Goal: Task Accomplishment & Management: Manage account settings

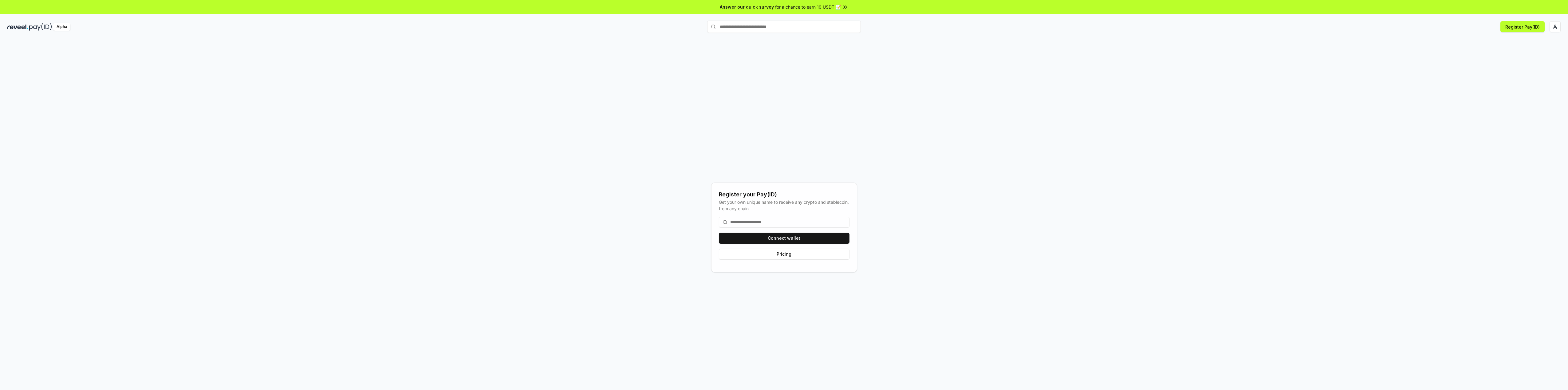
click at [766, 222] on input at bounding box center [784, 222] width 130 height 11
click at [781, 237] on button "Connect wallet" at bounding box center [784, 238] width 130 height 11
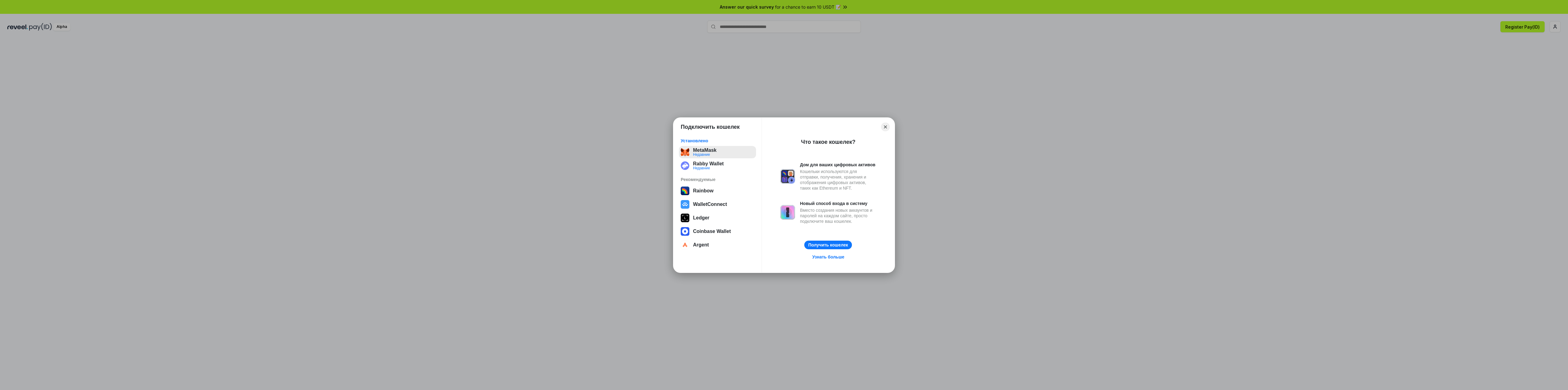
click at [713, 154] on button "MetaMask Недавние" at bounding box center [717, 152] width 77 height 12
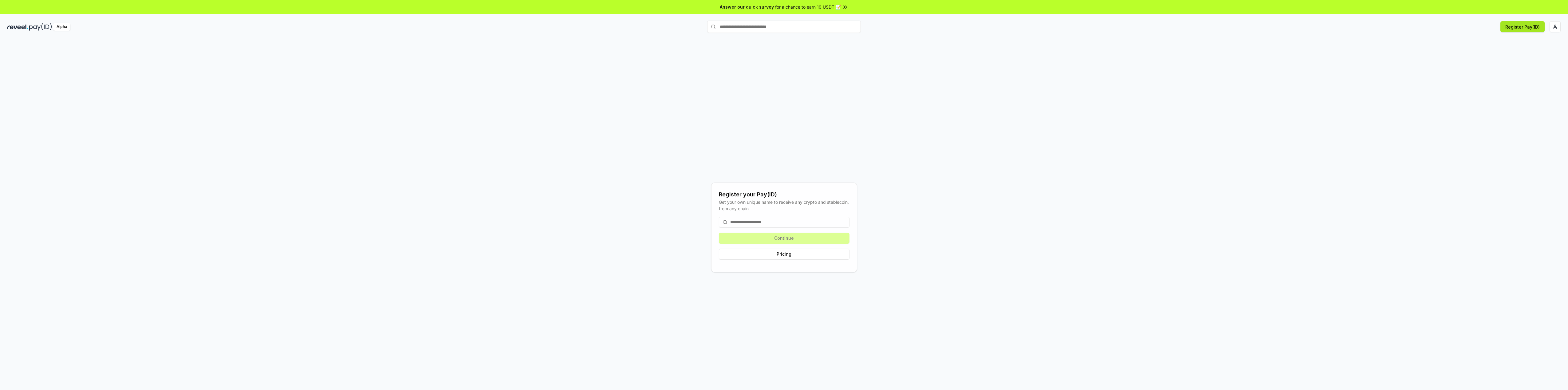
click at [1531, 28] on button "Register Pay(ID)" at bounding box center [1523, 27] width 44 height 11
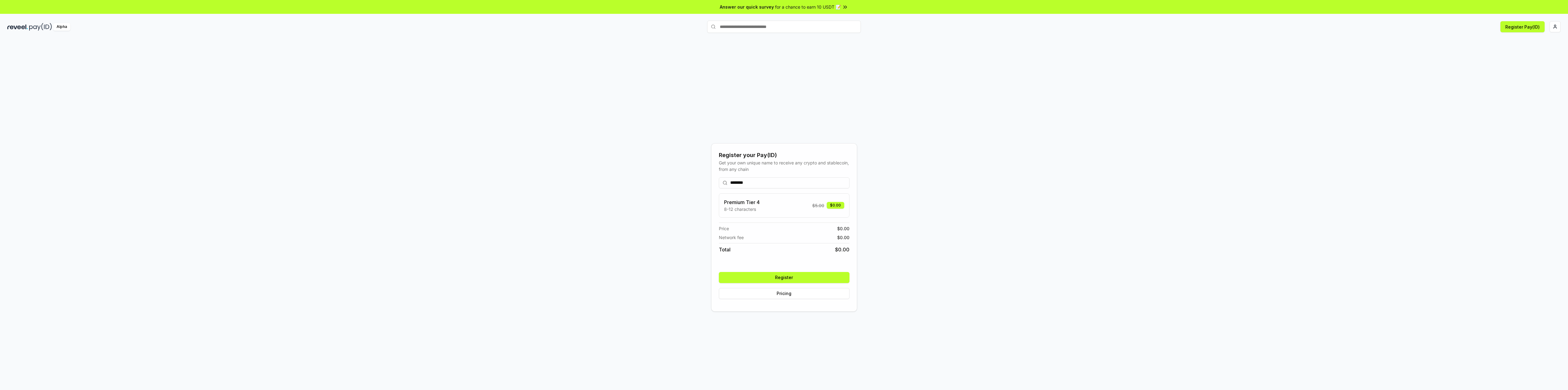
type input "********"
click at [796, 274] on button "Register" at bounding box center [784, 277] width 130 height 11
click at [1555, 30] on html "Answer our quick survey for a chance to earn 10 USDT 📝 Alpha Register Pay(ID) R…" at bounding box center [784, 195] width 1568 height 390
click at [1524, 28] on html "Answer our quick survey for a chance to earn 10 USDT 📝 Alpha Register Pay(ID) R…" at bounding box center [784, 195] width 1568 height 390
click at [1519, 28] on button "Register Pay(ID)" at bounding box center [1523, 27] width 44 height 11
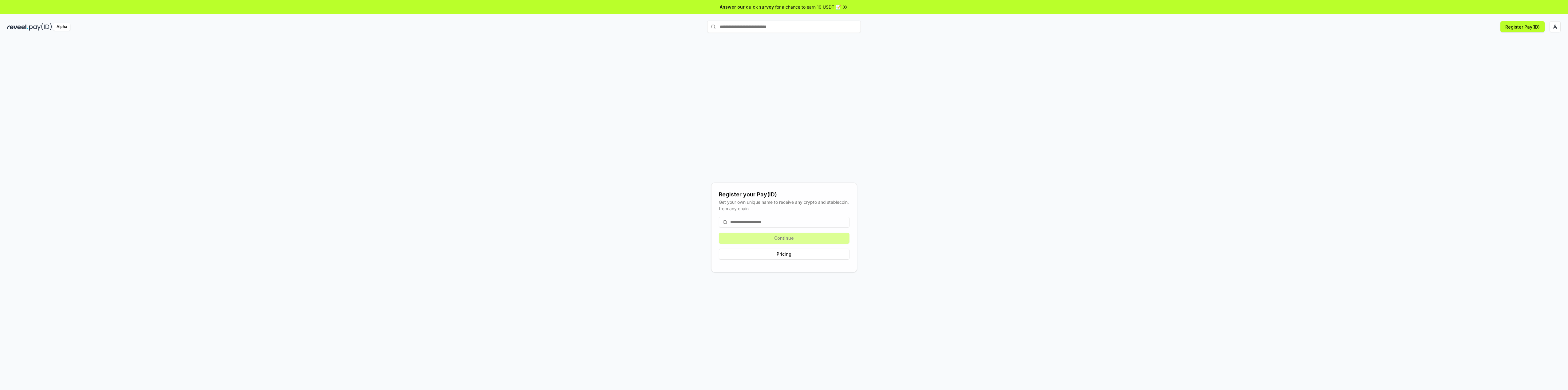
click at [765, 222] on input at bounding box center [784, 222] width 130 height 11
click at [785, 254] on button "Pricing" at bounding box center [784, 254] width 130 height 11
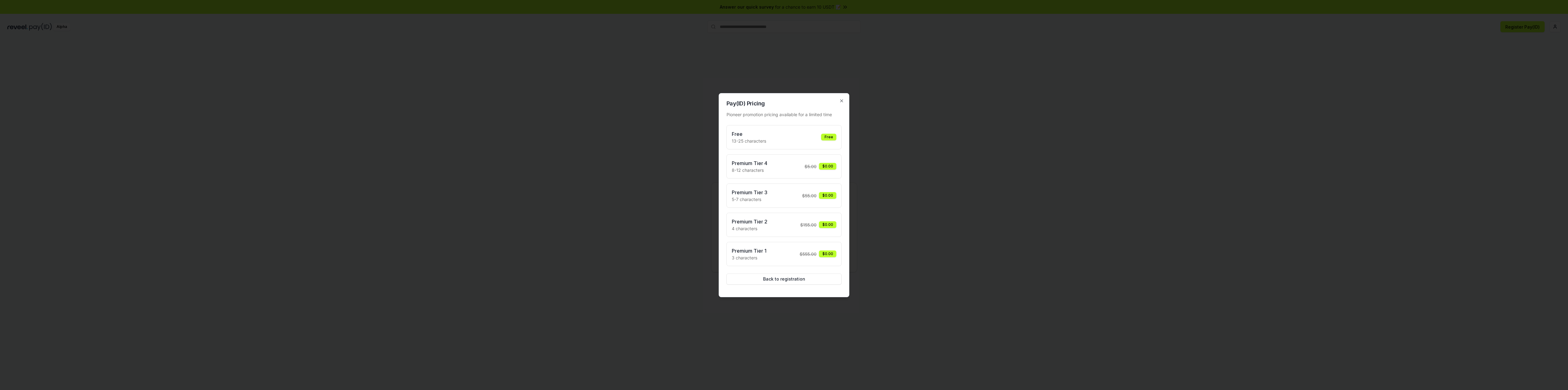
click at [785, 139] on div "Free 13-25 characters Free" at bounding box center [784, 137] width 105 height 14
click at [785, 278] on button "Back to registration" at bounding box center [784, 279] width 115 height 11
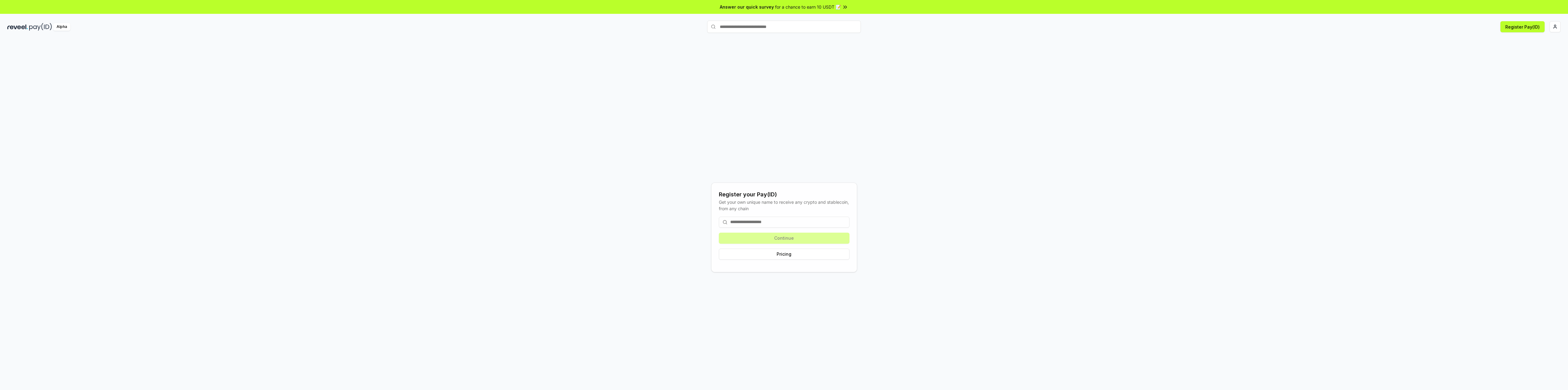
click at [28, 28] on img at bounding box center [18, 27] width 21 height 8
click at [61, 26] on div "Alpha" at bounding box center [62, 27] width 17 height 8
click at [774, 28] on input "text" at bounding box center [784, 27] width 154 height 12
type input "**********"
click at [782, 24] on input "**********" at bounding box center [784, 27] width 154 height 12
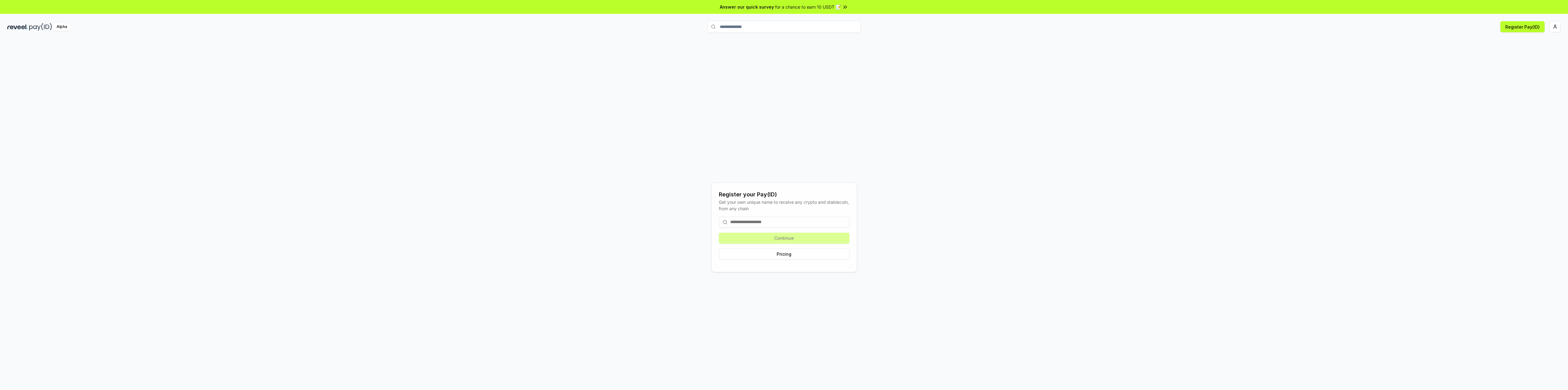
click at [828, 28] on input "**********" at bounding box center [784, 27] width 154 height 12
drag, startPoint x: 855, startPoint y: 24, endPoint x: 849, endPoint y: 28, distance: 7.2
click at [854, 26] on input "**********" at bounding box center [784, 27] width 154 height 12
drag, startPoint x: 782, startPoint y: 29, endPoint x: 687, endPoint y: 26, distance: 95.0
click at [683, 28] on div "**********" at bounding box center [784, 27] width 518 height 12
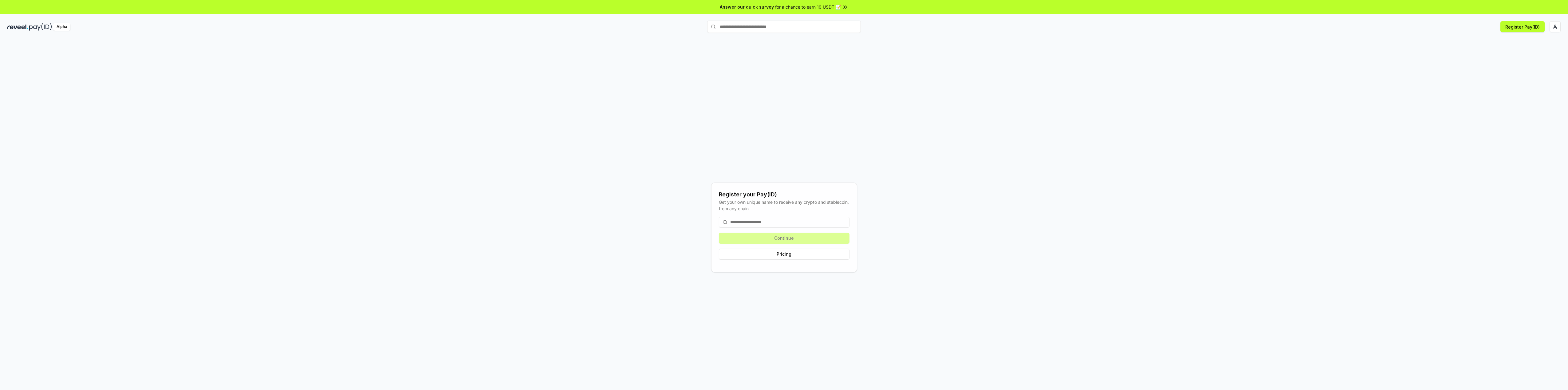
drag, startPoint x: 695, startPoint y: 6, endPoint x: 676, endPoint y: -13, distance: 26.9
drag, startPoint x: 676, startPoint y: -13, endPoint x: 952, endPoint y: 137, distance: 314.1
click at [952, 137] on div "Register your Pay(ID) Get your own unique name to receive any crypto and stable…" at bounding box center [784, 227] width 1553 height 361
click at [769, 28] on input "text" at bounding box center [784, 27] width 154 height 12
drag, startPoint x: 1130, startPoint y: 83, endPoint x: 1565, endPoint y: 80, distance: 435.0
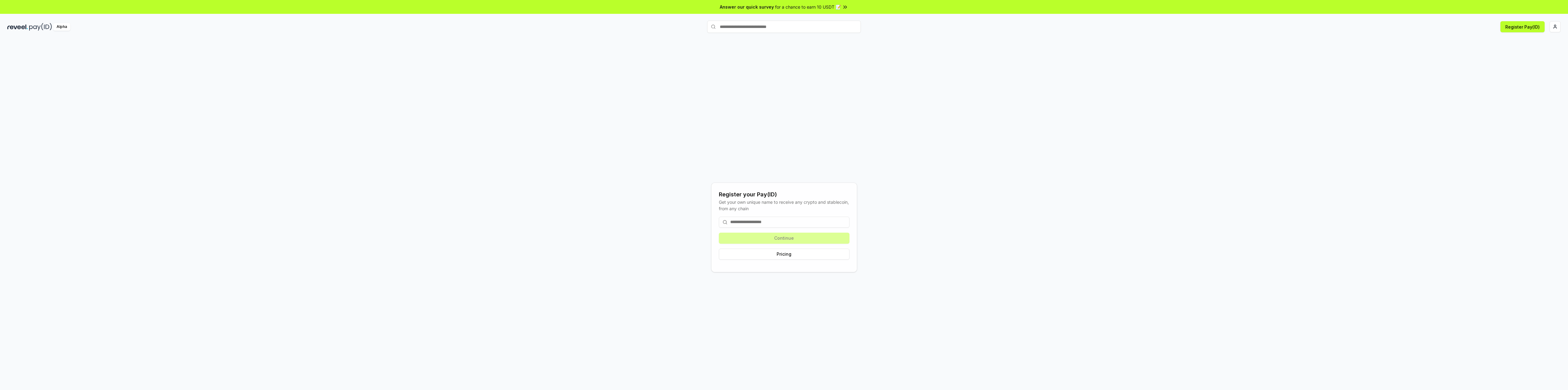
click at [1137, 84] on div "Register your Pay(ID) Get your own unique name to receive any crypto and stable…" at bounding box center [784, 227] width 1553 height 361
click at [1553, 27] on html "Answer our quick survey for a chance to earn 10 USDT 📝 Alpha Register Pay(ID) R…" at bounding box center [784, 195] width 1568 height 390
click at [1518, 68] on div "Disconnect Wallet" at bounding box center [1526, 73] width 68 height 10
click at [1522, 27] on button "Register Pay(ID)" at bounding box center [1523, 27] width 44 height 11
click at [764, 239] on button "Connect wallet" at bounding box center [784, 238] width 130 height 11
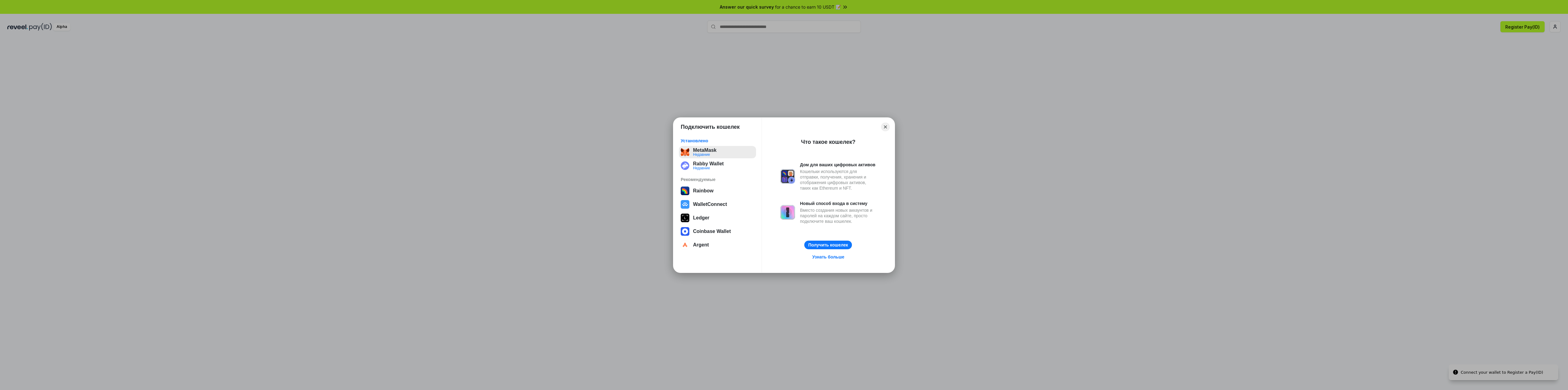
click at [708, 153] on button "MetaMask Недавние" at bounding box center [717, 152] width 77 height 12
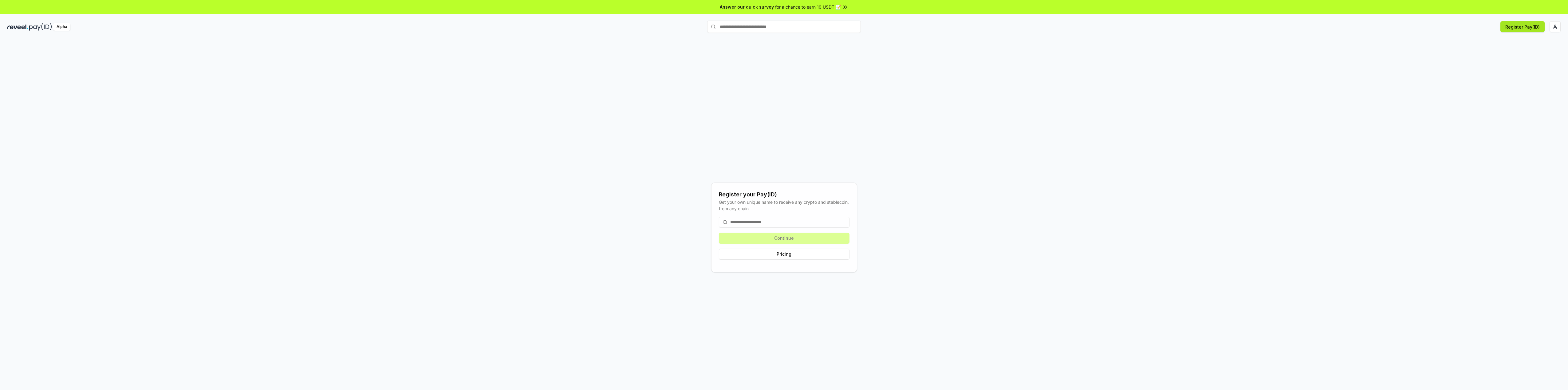
click at [1520, 29] on button "Register Pay(ID)" at bounding box center [1523, 27] width 44 height 11
click at [1556, 29] on html "Answer our quick survey for a chance to earn 10 USDT 📝 Alpha Register your Pay(…" at bounding box center [784, 195] width 1568 height 390
click at [1532, 54] on span "0x987FB4e45B23 ..." at bounding box center [1528, 57] width 41 height 7
click at [795, 220] on html "Answer our quick survey for a chance to earn 10 USDT 📝 Alpha Register Pay(ID) R…" at bounding box center [784, 195] width 1568 height 390
click at [797, 218] on div "Continue Pricing" at bounding box center [784, 238] width 130 height 53
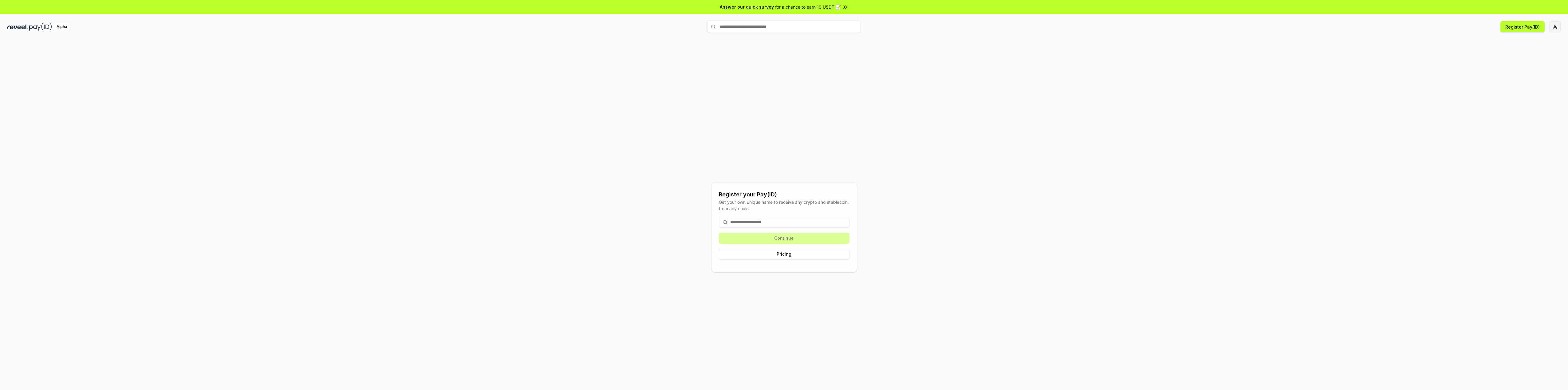
click at [797, 220] on input at bounding box center [784, 222] width 130 height 11
click at [812, 221] on input at bounding box center [784, 222] width 130 height 11
click at [749, 225] on input at bounding box center [784, 222] width 130 height 11
click at [746, 225] on input at bounding box center [784, 222] width 130 height 11
click at [746, 223] on input at bounding box center [784, 222] width 130 height 11
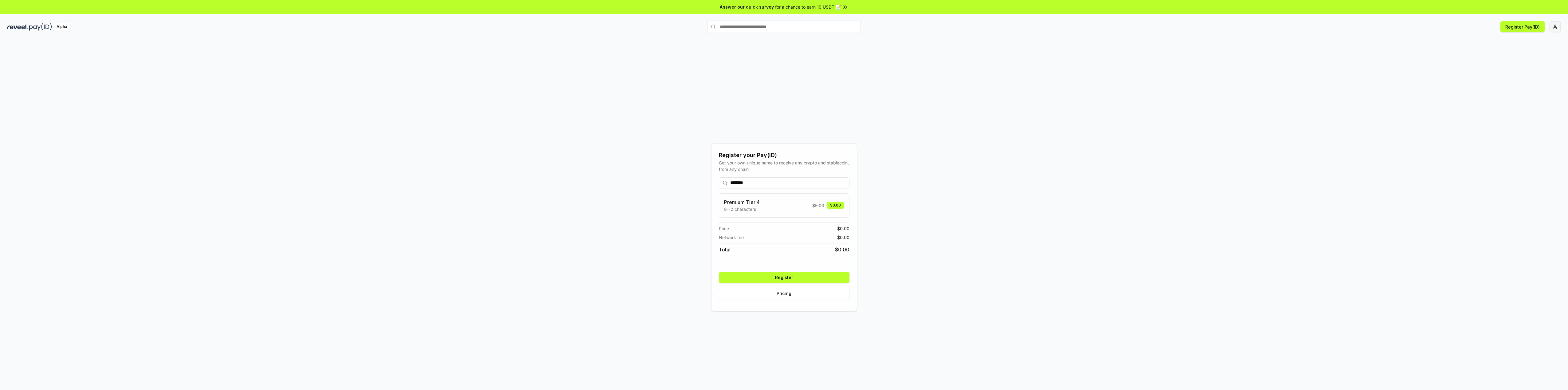
type input "********"
click at [802, 279] on button "Register" at bounding box center [784, 277] width 130 height 11
click at [734, 28] on input "text" at bounding box center [784, 27] width 154 height 12
type input "**********"
click at [853, 40] on span "Pay" at bounding box center [852, 39] width 12 height 9
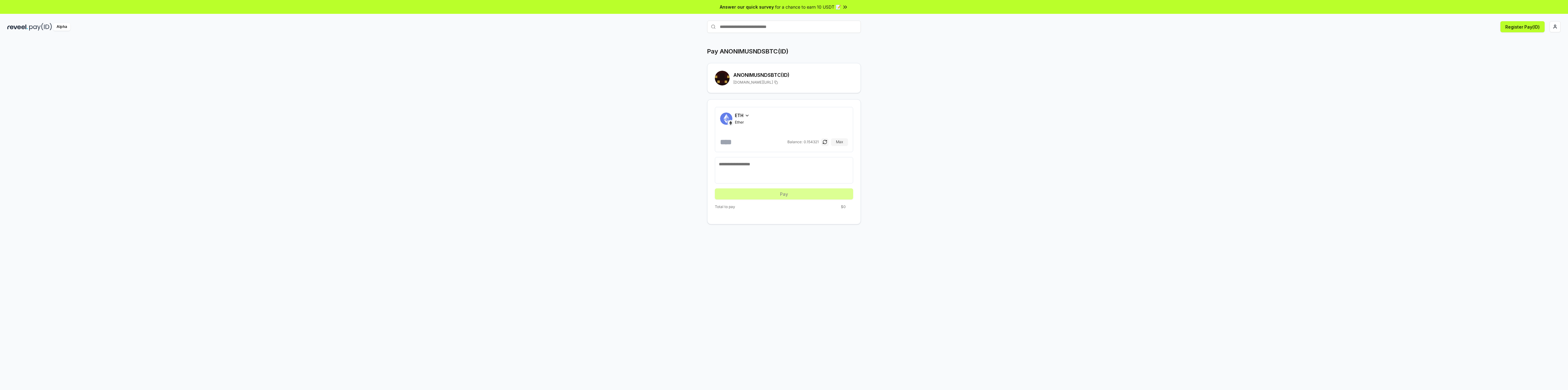
click at [825, 8] on span "for a chance to earn 10 USDT 📝" at bounding box center [808, 7] width 65 height 7
click at [751, 128] on div "ETH Ether Balance: 0.154321 Max" at bounding box center [784, 129] width 128 height 35
click at [1530, 29] on button "Register Pay(ID)" at bounding box center [1523, 27] width 44 height 11
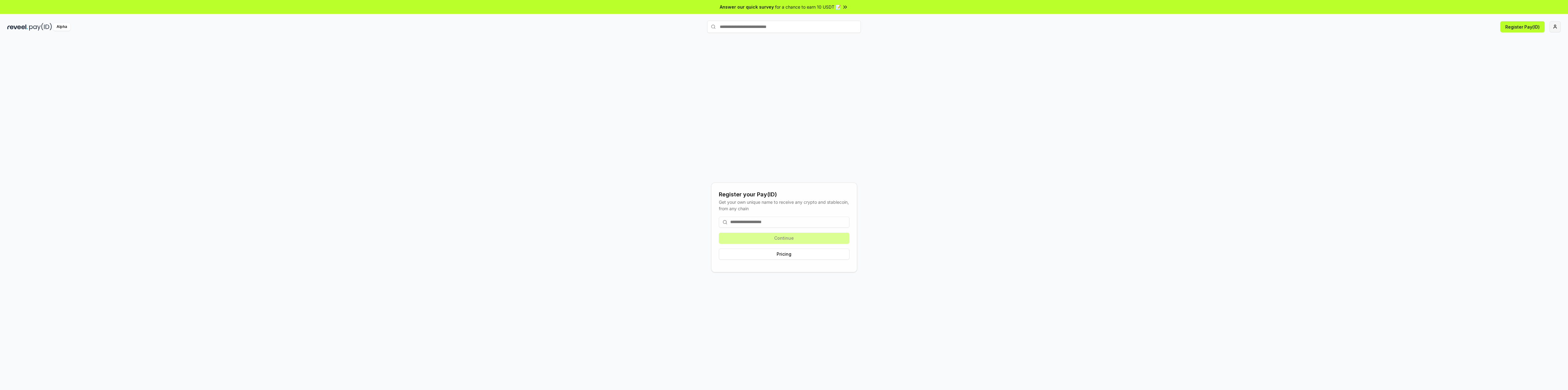
click at [1559, 26] on html "Answer our quick survey for a chance to earn 10 USDT 📝 Alpha Register Pay(ID) R…" at bounding box center [784, 195] width 1568 height 390
click at [1427, 120] on html "Answer our quick survey for a chance to earn 10 USDT 📝 Alpha Register Pay(ID) R…" at bounding box center [784, 195] width 1568 height 390
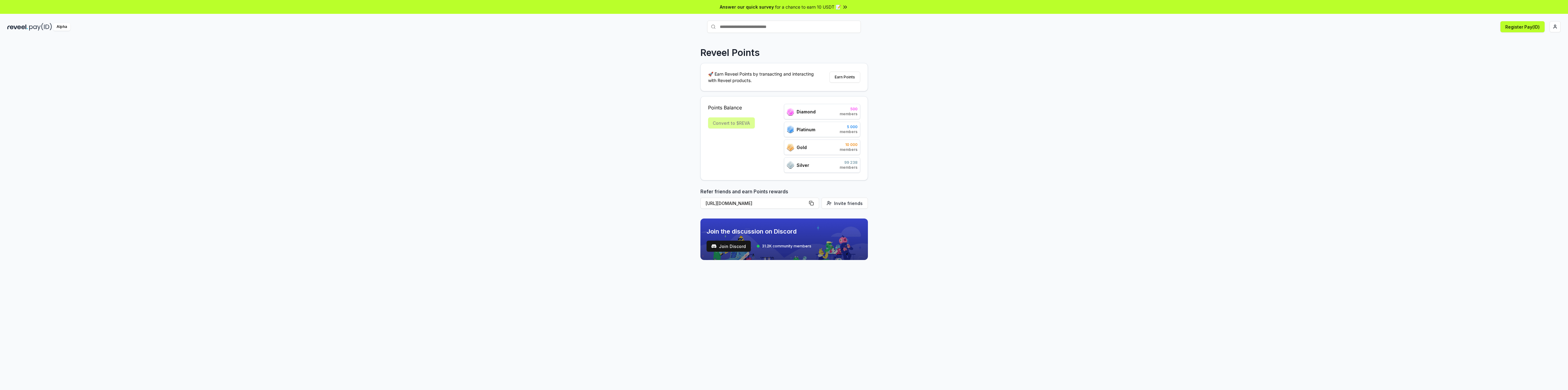
click at [734, 124] on div "Convert to $REVA" at bounding box center [731, 123] width 47 height 11
click at [745, 122] on div "Convert to $REVA" at bounding box center [731, 123] width 47 height 11
click at [1526, 29] on button "Register Pay(ID)" at bounding box center [1523, 27] width 44 height 11
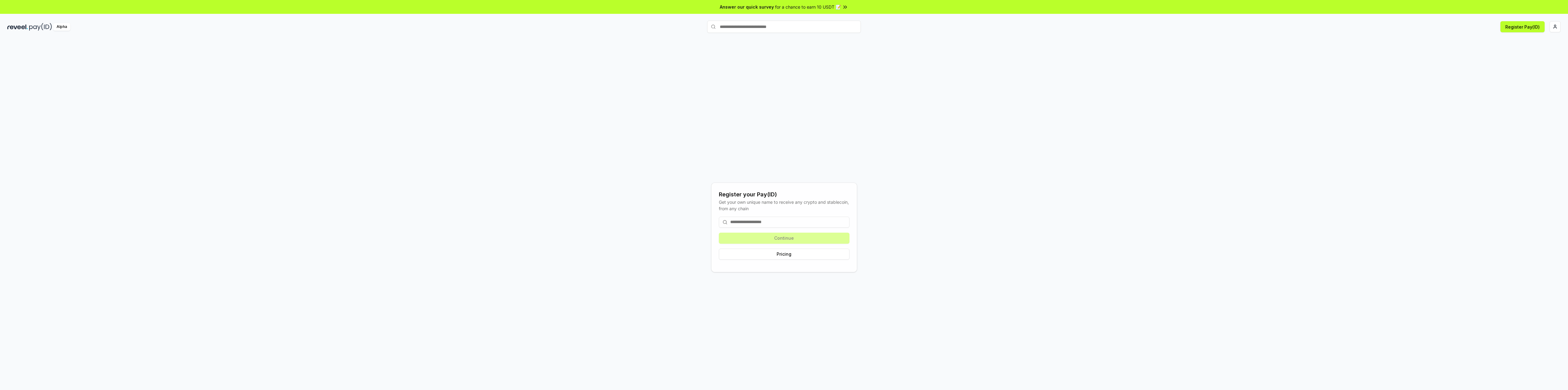
click at [751, 220] on input at bounding box center [784, 222] width 130 height 11
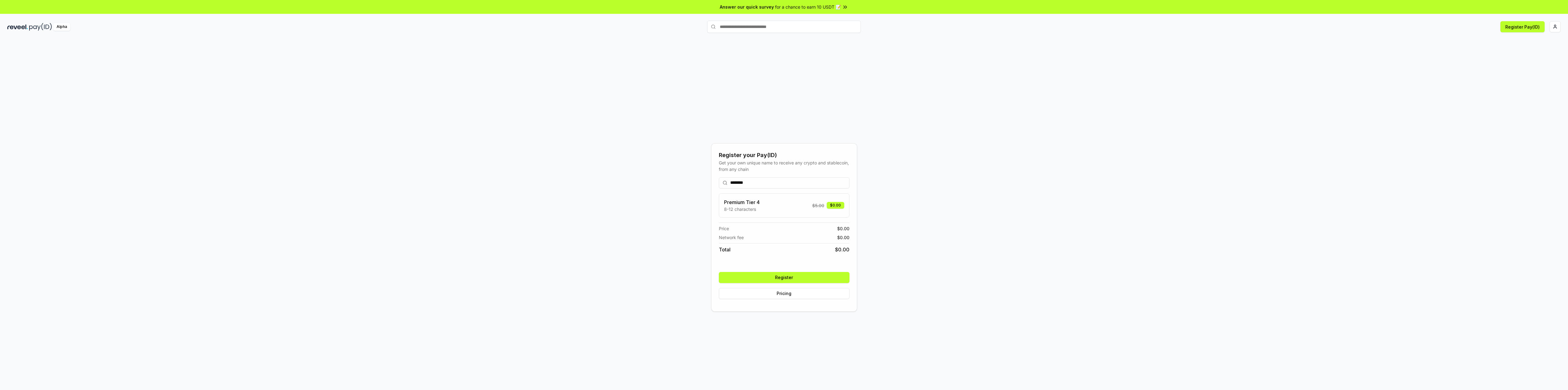
type input "********"
click at [801, 211] on div "Premium Tier 4 8-12 characters $ 5.00 $0.00" at bounding box center [784, 205] width 120 height 14
click at [794, 279] on button "Register" at bounding box center [784, 277] width 130 height 11
click at [1556, 29] on html "Answer our quick survey for a chance to earn 10 USDT 📝 Alpha Register Pay(ID) R…" at bounding box center [784, 195] width 1568 height 390
click at [1514, 108] on div "Sign Out" at bounding box center [1526, 113] width 68 height 10
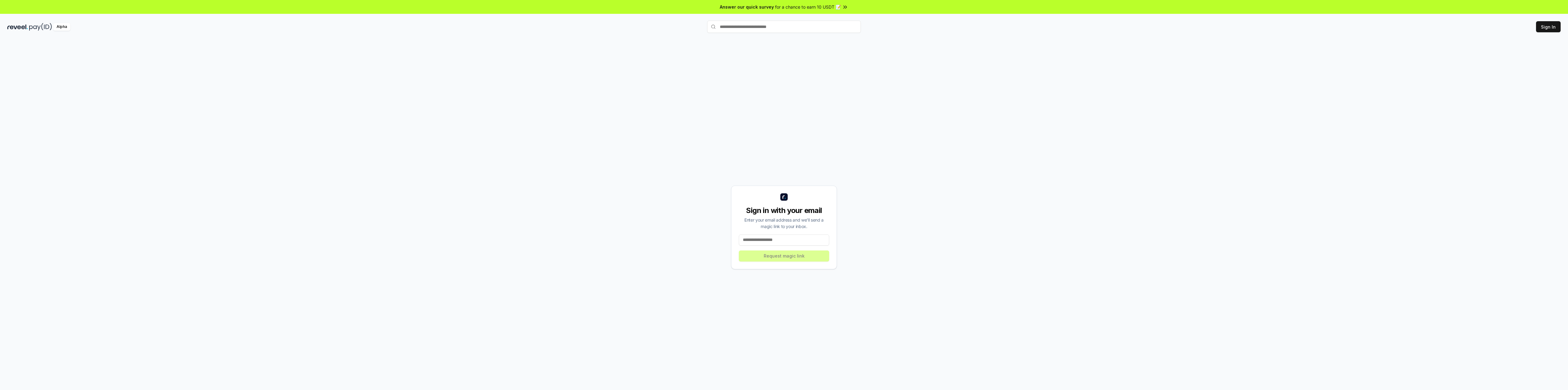
click at [780, 241] on input at bounding box center [784, 240] width 91 height 11
type input "**********"
click at [795, 259] on button "Request magic link" at bounding box center [784, 256] width 91 height 11
drag, startPoint x: 783, startPoint y: 74, endPoint x: 790, endPoint y: 77, distance: 7.6
click at [783, 74] on button "Routes" at bounding box center [784, 73] width 50 height 9
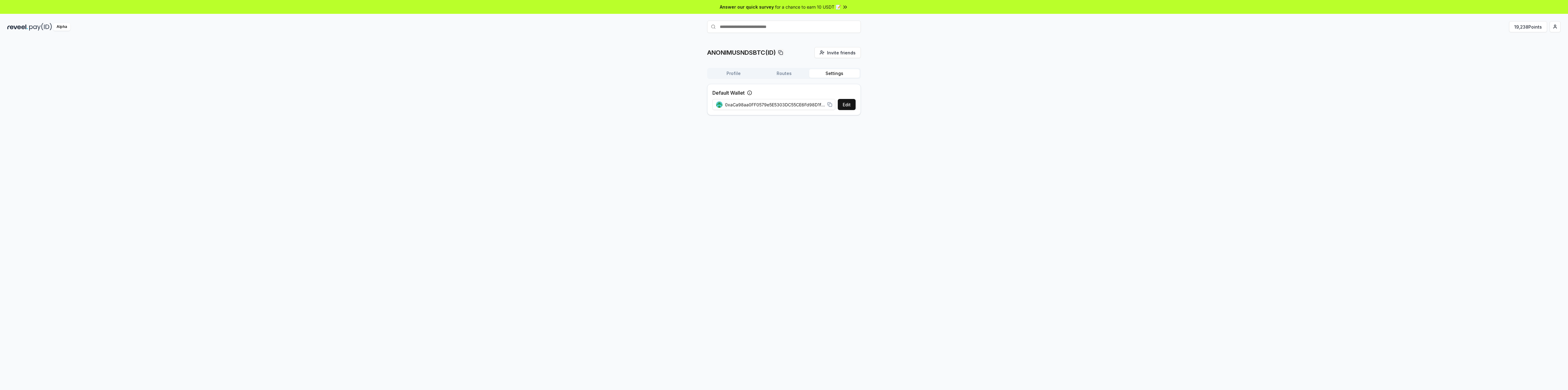
click at [837, 73] on button "Settings" at bounding box center [834, 73] width 50 height 9
drag, startPoint x: 807, startPoint y: 105, endPoint x: 842, endPoint y: 107, distance: 35.1
click at [842, 106] on div "Edit 0xaCa98aa0FF0579e5E5303DC55CE6Fd98D1f16997" at bounding box center [784, 105] width 143 height 11
click at [807, 102] on span "0xaCa98aa0FF0579e5E5303DC55CE6Fd98D1f16997" at bounding box center [775, 105] width 100 height 7
click at [815, 105] on span "0xaCa98aa0FF0579e5E5303DC55CE6Fd98D1f16997" at bounding box center [775, 105] width 100 height 7
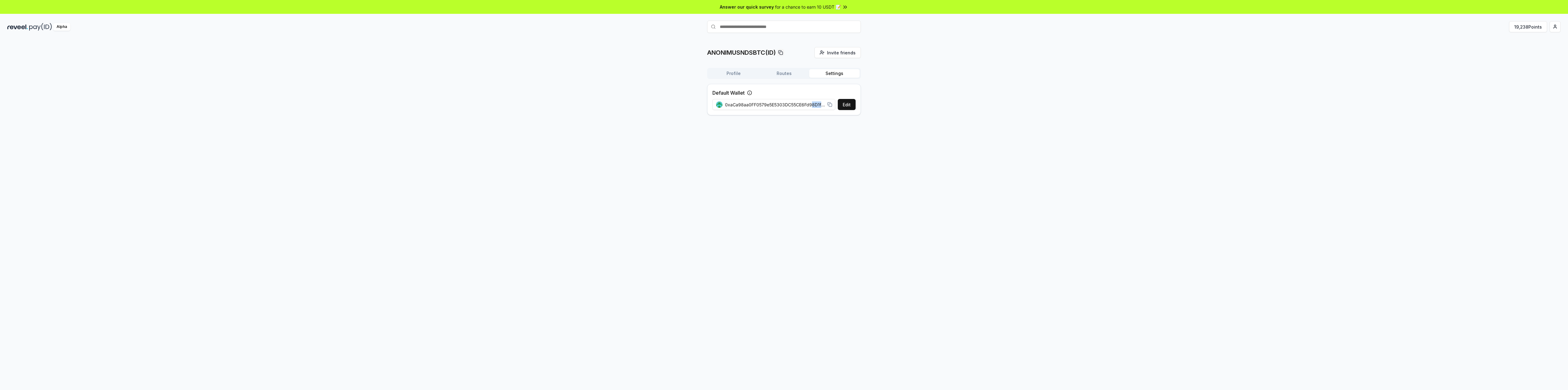
drag, startPoint x: 813, startPoint y: 105, endPoint x: 827, endPoint y: 106, distance: 14.0
click at [827, 106] on div "0xaCa98aa0FF0579e5E5303DC55CE6Fd98D1f16997" at bounding box center [774, 105] width 116 height 7
click at [865, 124] on div "ANONIMUSNDSBTC(ID) Invite friends Invite Profile Routes Settings Default Wallet…" at bounding box center [784, 221] width 1568 height 373
click at [1524, 29] on button "19,238 Points" at bounding box center [1528, 27] width 38 height 11
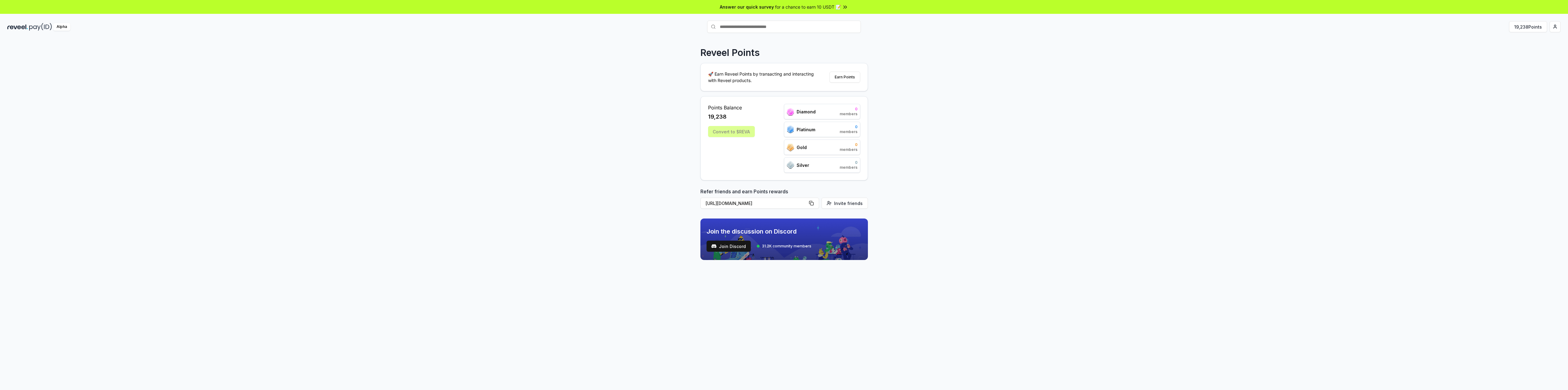
click at [730, 131] on div "Convert to $REVA" at bounding box center [731, 132] width 47 height 11
